Goal: Task Accomplishment & Management: Use online tool/utility

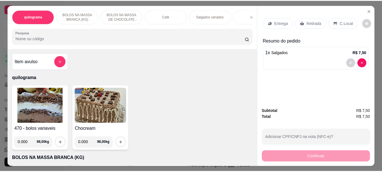
scroll to position [57, 0]
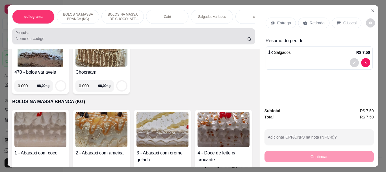
click at [167, 41] on input "Pesquisa" at bounding box center [132, 39] width 232 height 6
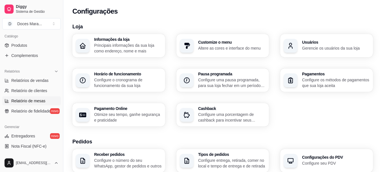
scroll to position [141, 0]
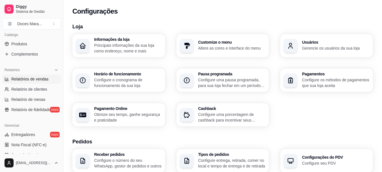
click at [34, 80] on span "Relatórios de vendas" at bounding box center [29, 79] width 37 height 6
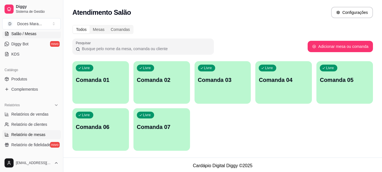
scroll to position [113, 0]
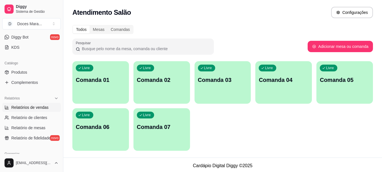
click at [31, 107] on span "Relatórios de vendas" at bounding box center [29, 107] width 37 height 6
select select "ALL"
select select "0"
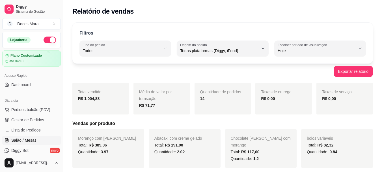
click at [27, 140] on span "Salão / Mesas" at bounding box center [23, 140] width 25 height 6
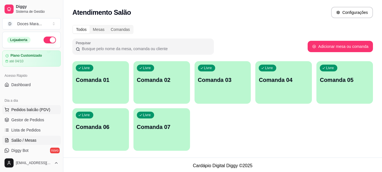
click at [29, 109] on span "Pedidos balcão (PDV)" at bounding box center [30, 110] width 39 height 6
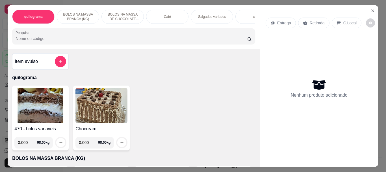
click at [57, 102] on img at bounding box center [40, 105] width 52 height 35
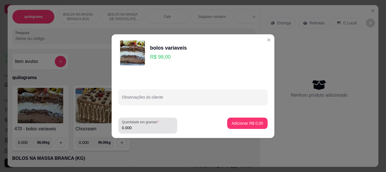
click at [132, 127] on input "0.000" at bounding box center [148, 128] width 52 height 6
click at [137, 125] on input "0.000" at bounding box center [148, 128] width 52 height 6
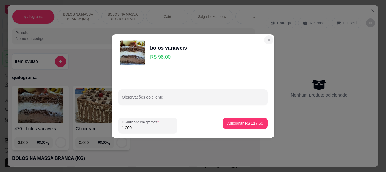
type input "1.200"
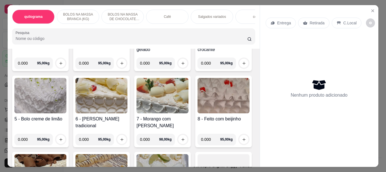
scroll to position [170, 0]
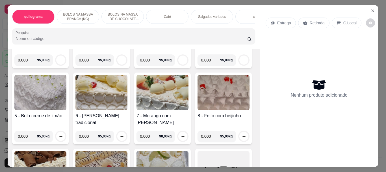
click at [198, 34] on img at bounding box center [224, 16] width 52 height 35
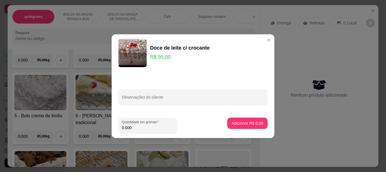
click at [140, 125] on input "0.000" at bounding box center [148, 128] width 52 height 6
type input "1.200"
click at [248, 122] on p "Adicionar R$ 114,00" at bounding box center [245, 122] width 35 height 5
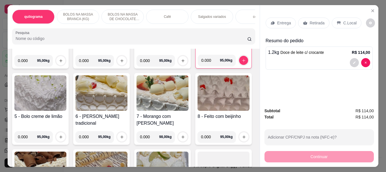
click at [313, 21] on p "Retirada" at bounding box center [317, 23] width 15 height 6
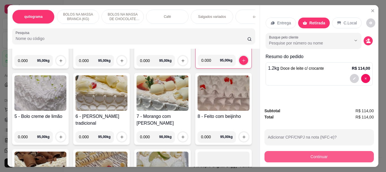
click at [312, 155] on button "Continuar" at bounding box center [319, 156] width 109 height 11
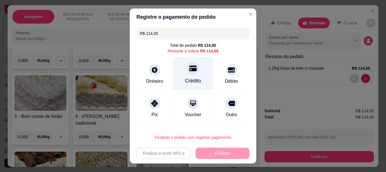
click at [188, 74] on div at bounding box center [193, 68] width 12 height 12
type input "R$ 0,00"
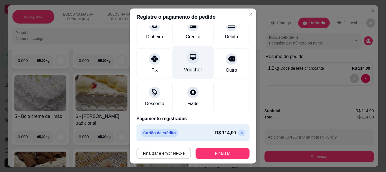
scroll to position [42, 0]
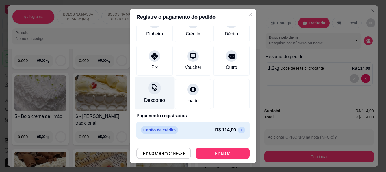
click at [156, 92] on div "Desconto" at bounding box center [155, 92] width 40 height 33
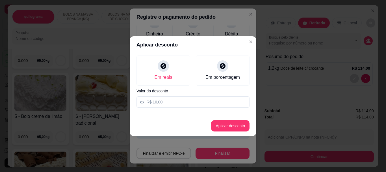
click at [163, 100] on input at bounding box center [193, 101] width 113 height 11
type input "4,00"
click at [233, 127] on button "Aplicar desconto" at bounding box center [230, 125] width 38 height 11
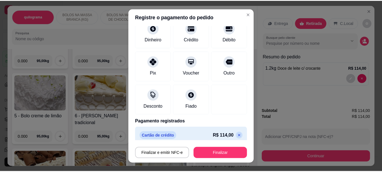
scroll to position [47, 0]
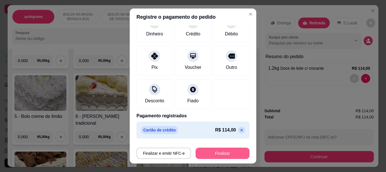
click at [221, 152] on button "Finalizar" at bounding box center [223, 152] width 54 height 11
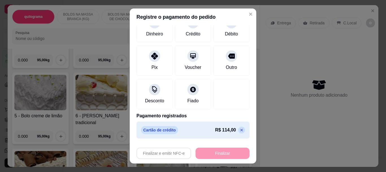
type input "-R$ 118,00"
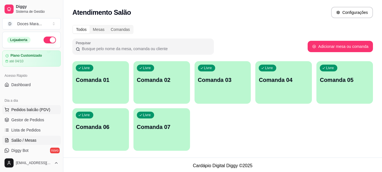
click at [30, 110] on span "Pedidos balcão (PDV)" at bounding box center [30, 110] width 39 height 6
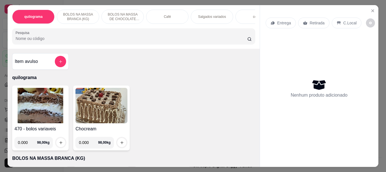
click at [34, 108] on img at bounding box center [40, 105] width 52 height 35
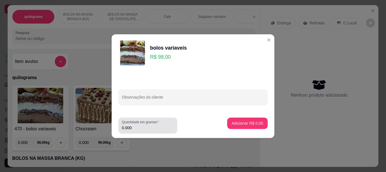
click at [134, 126] on input "0.000" at bounding box center [148, 128] width 52 height 6
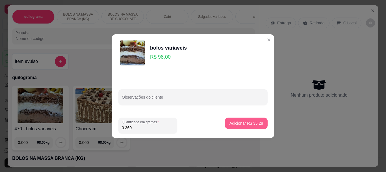
type input "0.360"
click at [248, 126] on p "Adicionar R$ 35,28" at bounding box center [247, 123] width 34 height 6
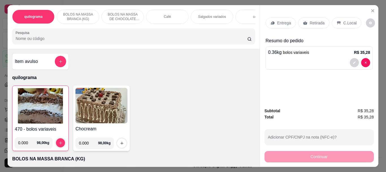
click at [310, 20] on p "Retirada" at bounding box center [317, 23] width 15 height 6
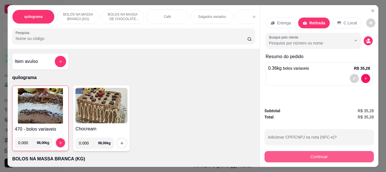
click at [321, 151] on button "Continuar" at bounding box center [319, 156] width 109 height 11
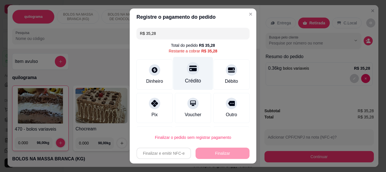
click at [185, 77] on div "Crédito" at bounding box center [193, 73] width 40 height 33
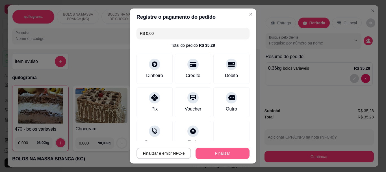
click at [217, 152] on button "Finalizar" at bounding box center [223, 152] width 54 height 11
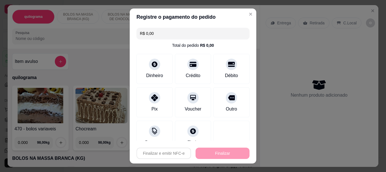
type input "-R$ 35,28"
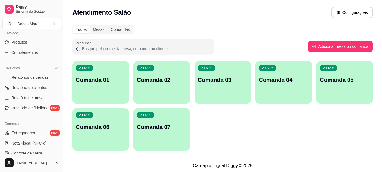
scroll to position [170, 0]
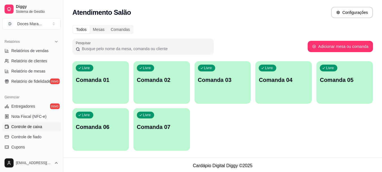
click at [36, 125] on span "Controle de caixa" at bounding box center [26, 127] width 31 height 6
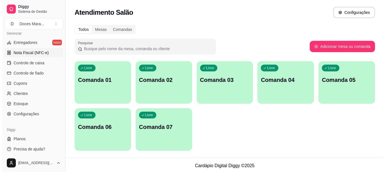
scroll to position [235, 0]
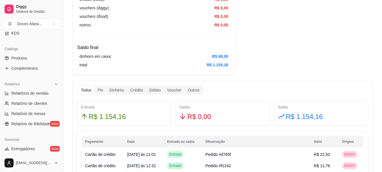
scroll to position [122, 0]
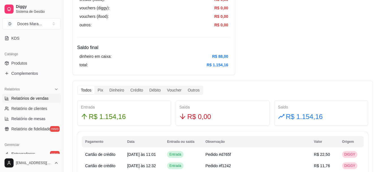
click at [31, 97] on span "Relatórios de vendas" at bounding box center [29, 98] width 37 height 6
select select "ALL"
select select "0"
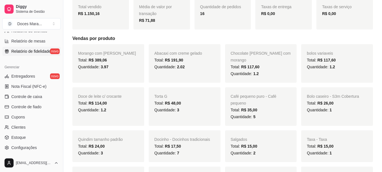
scroll to position [207, 0]
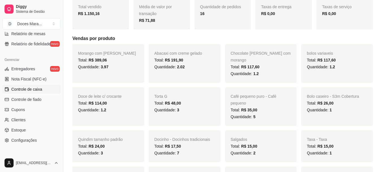
click at [23, 90] on span "Controle de caixa" at bounding box center [26, 89] width 31 height 6
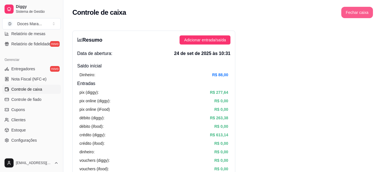
click at [351, 8] on button "Fechar caixa" at bounding box center [357, 12] width 32 height 11
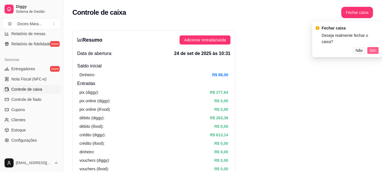
click at [372, 47] on span "Sim" at bounding box center [373, 50] width 7 height 6
